Goal: Download file/media

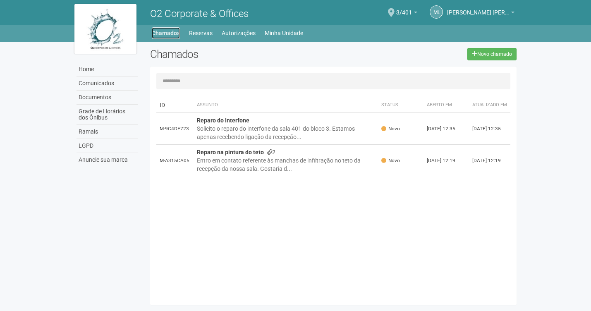
click at [169, 30] on link "Chamados" at bounding box center [166, 33] width 28 height 12
click at [103, 113] on link "Grade de Horários dos Ônibus" at bounding box center [107, 115] width 61 height 20
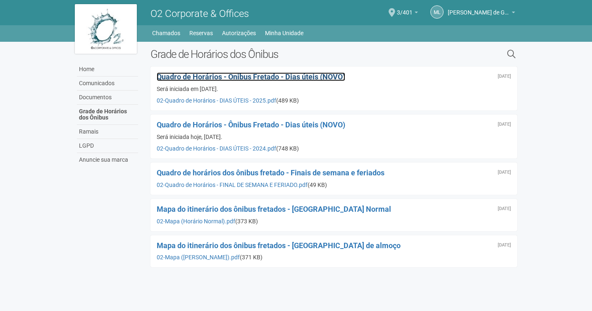
click at [279, 73] on span "Quadro de Horários - Ônibus Fretado - Dias úteis (NOVO)" at bounding box center [251, 76] width 189 height 9
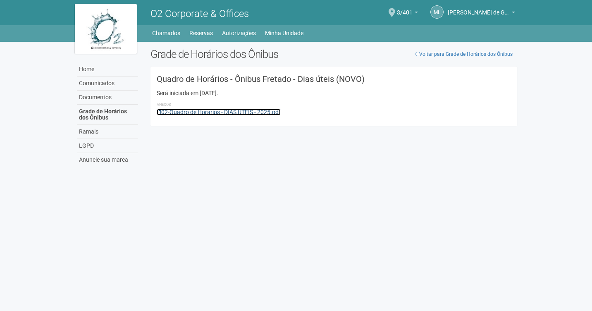
click at [242, 110] on link "02-Quadro de Horários - DIAS ÚTEIS - 2025.pdf" at bounding box center [219, 112] width 124 height 7
click at [180, 27] on div "Home Home Comunicados Documentos Grade de Horários dos Ônibus Ramais LGPD Anunc…" at bounding box center [296, 32] width 455 height 14
click at [170, 33] on link "Chamados" at bounding box center [166, 33] width 28 height 12
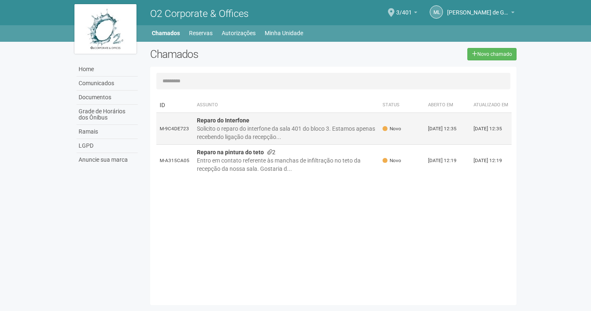
drag, startPoint x: 189, startPoint y: 132, endPoint x: 159, endPoint y: 132, distance: 30.2
click at [159, 132] on td "M-9C4DE723" at bounding box center [174, 129] width 37 height 32
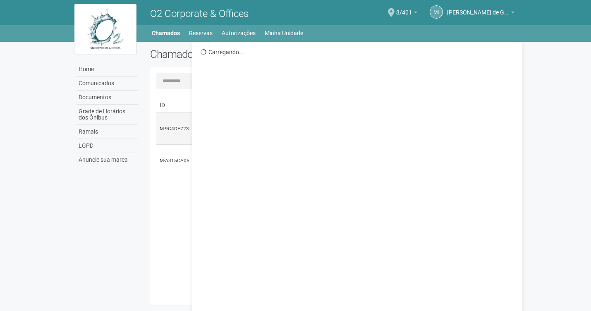
copy td "M-9C4DE723"
